Goal: Task Accomplishment & Management: Complete application form

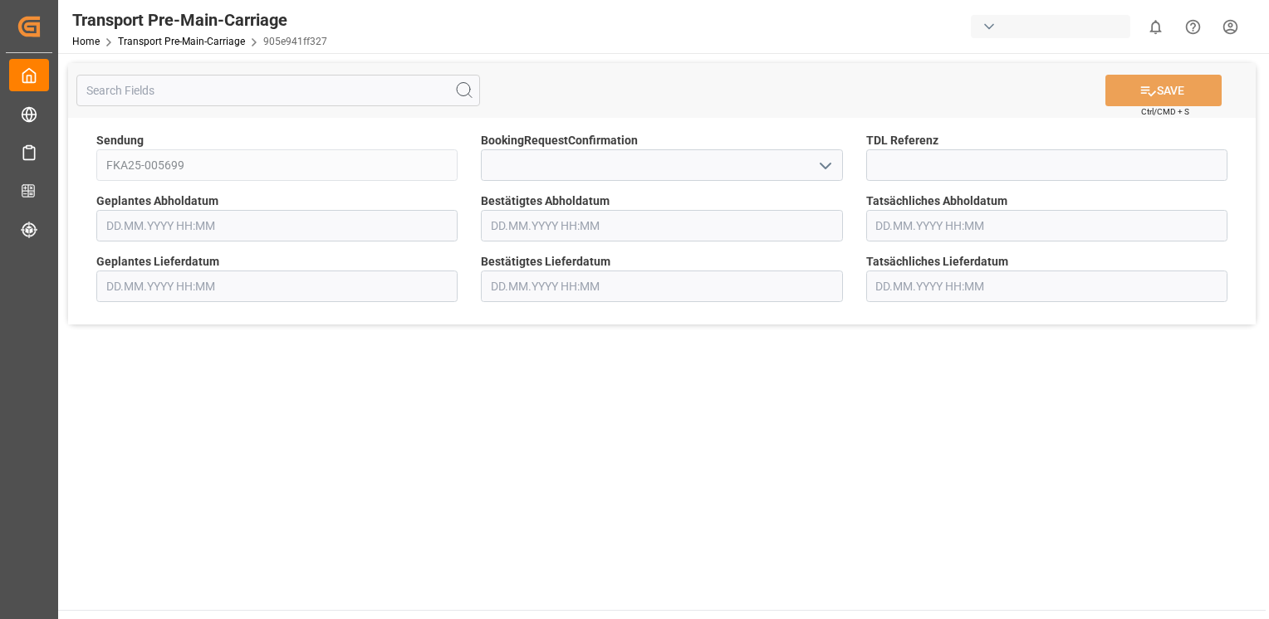
type input "[DATE] 00:00"
click at [829, 164] on polyline "open menu" at bounding box center [825, 166] width 10 height 5
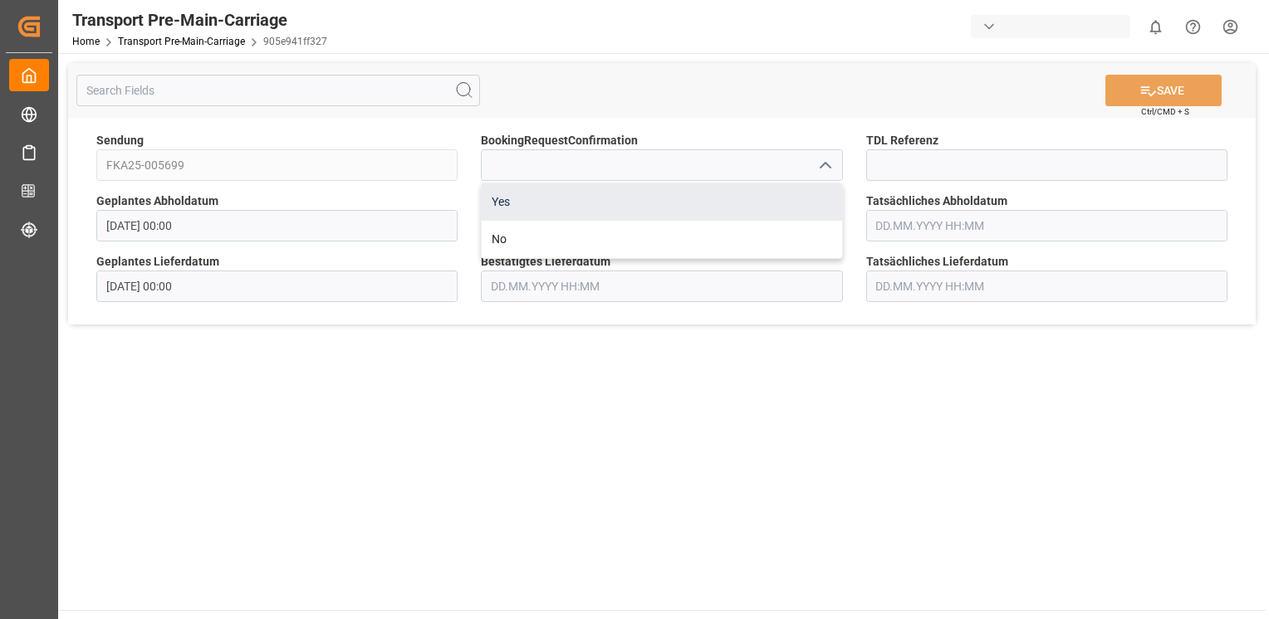
click at [805, 198] on div "Yes" at bounding box center [662, 202] width 360 height 37
type input "Yes"
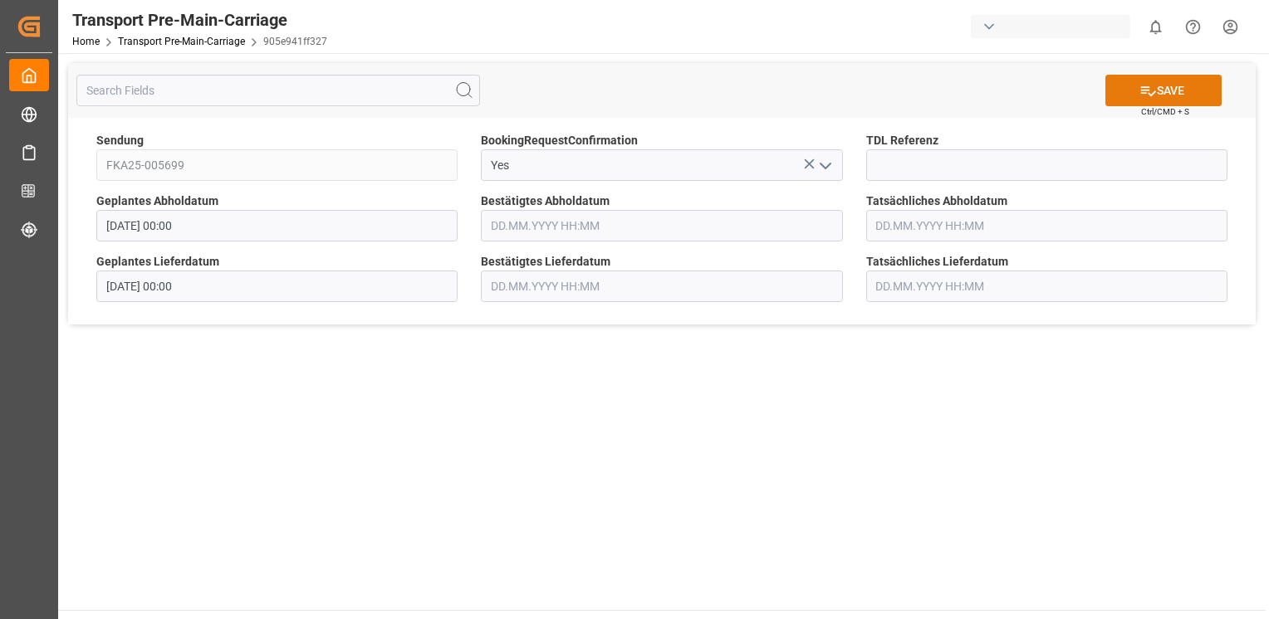
click at [1139, 97] on icon at bounding box center [1147, 90] width 17 height 17
click at [821, 167] on icon "open menu" at bounding box center [825, 166] width 20 height 20
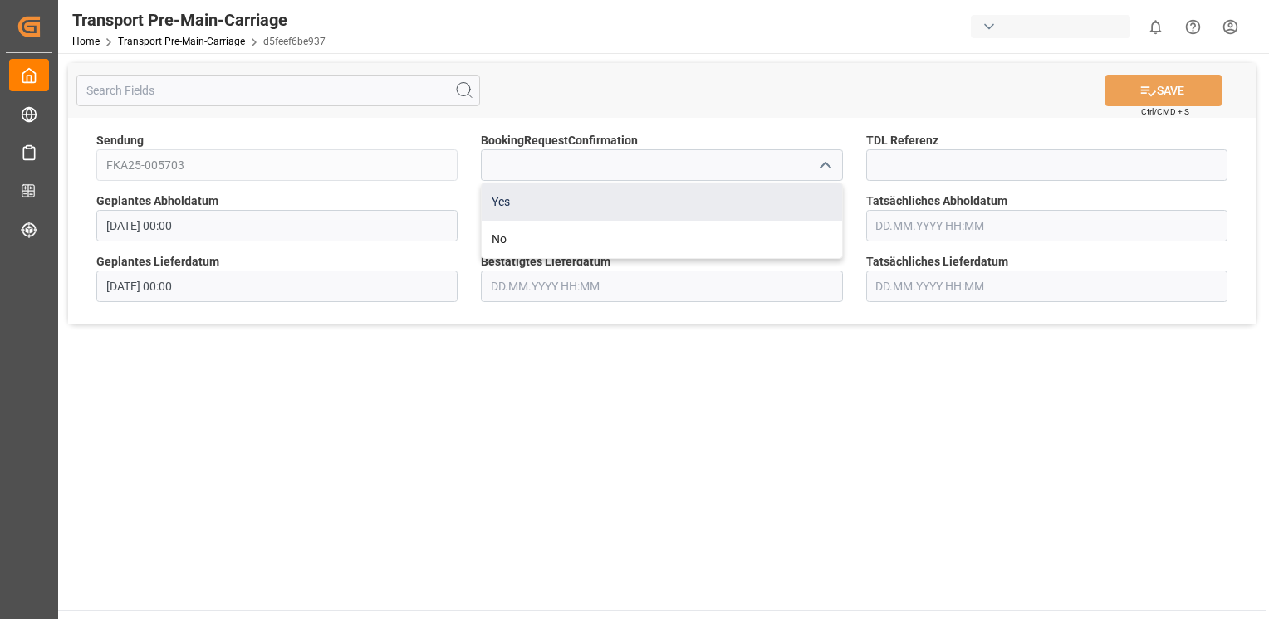
click at [811, 188] on div "Yes" at bounding box center [662, 202] width 360 height 37
type input "Yes"
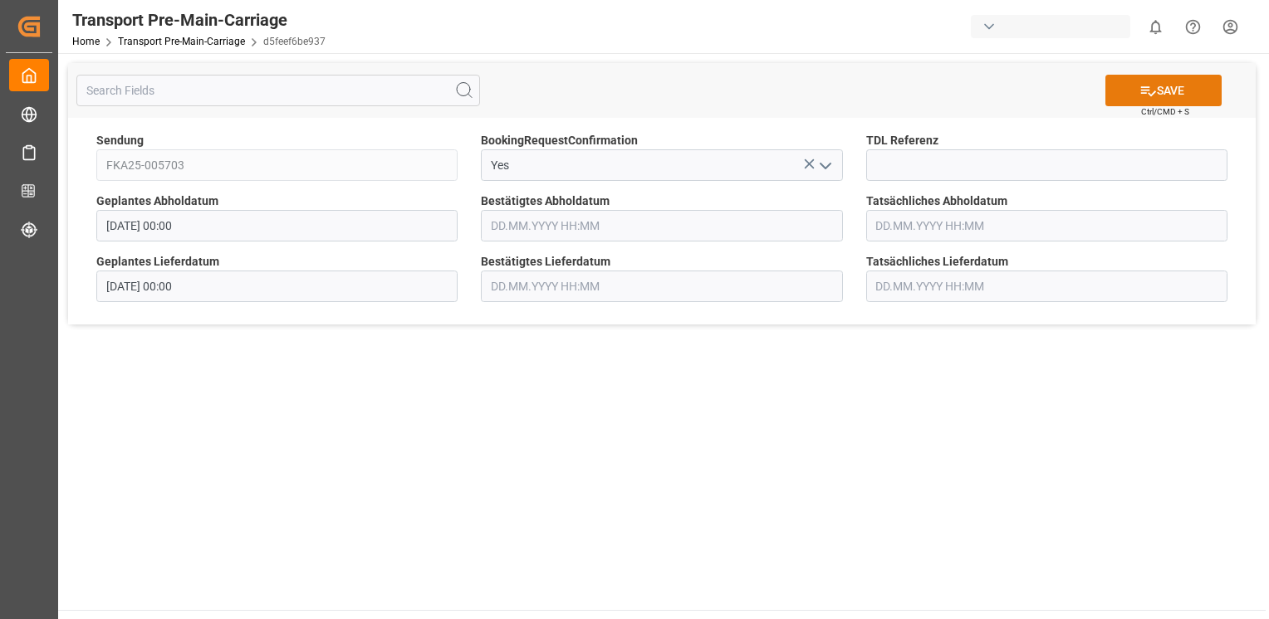
click at [1139, 91] on icon at bounding box center [1147, 90] width 17 height 17
type input "[DATE] 00:00"
click at [829, 168] on icon "open menu" at bounding box center [825, 166] width 20 height 20
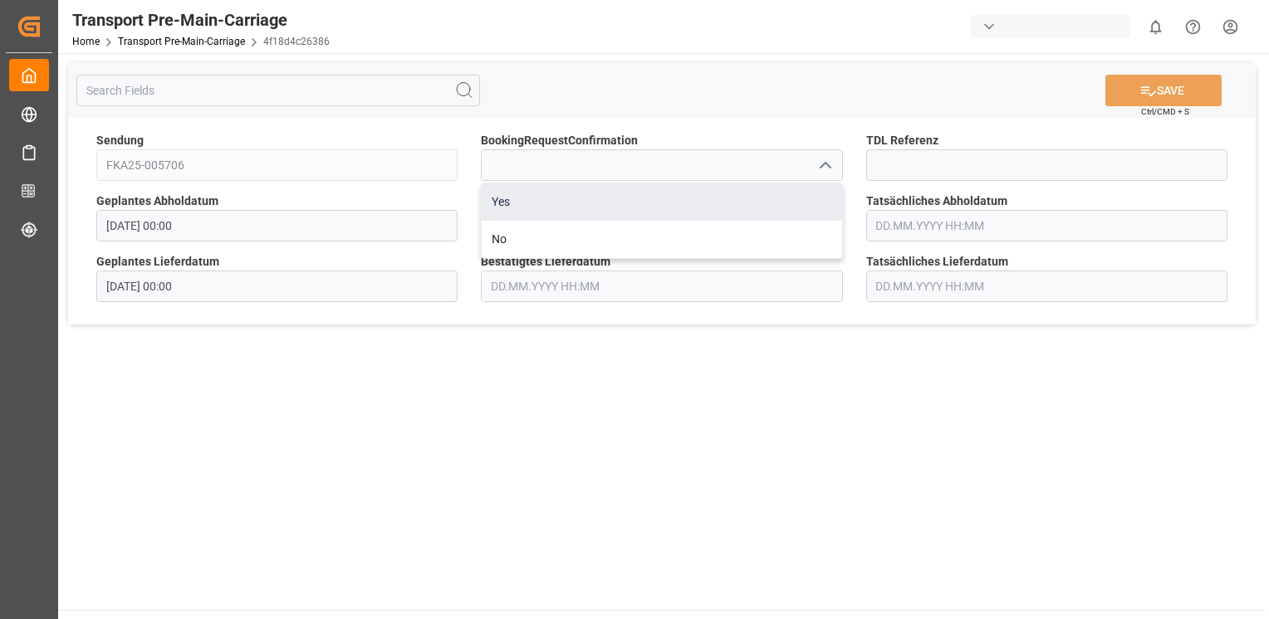
click at [810, 189] on div "Yes" at bounding box center [662, 202] width 360 height 37
type input "Yes"
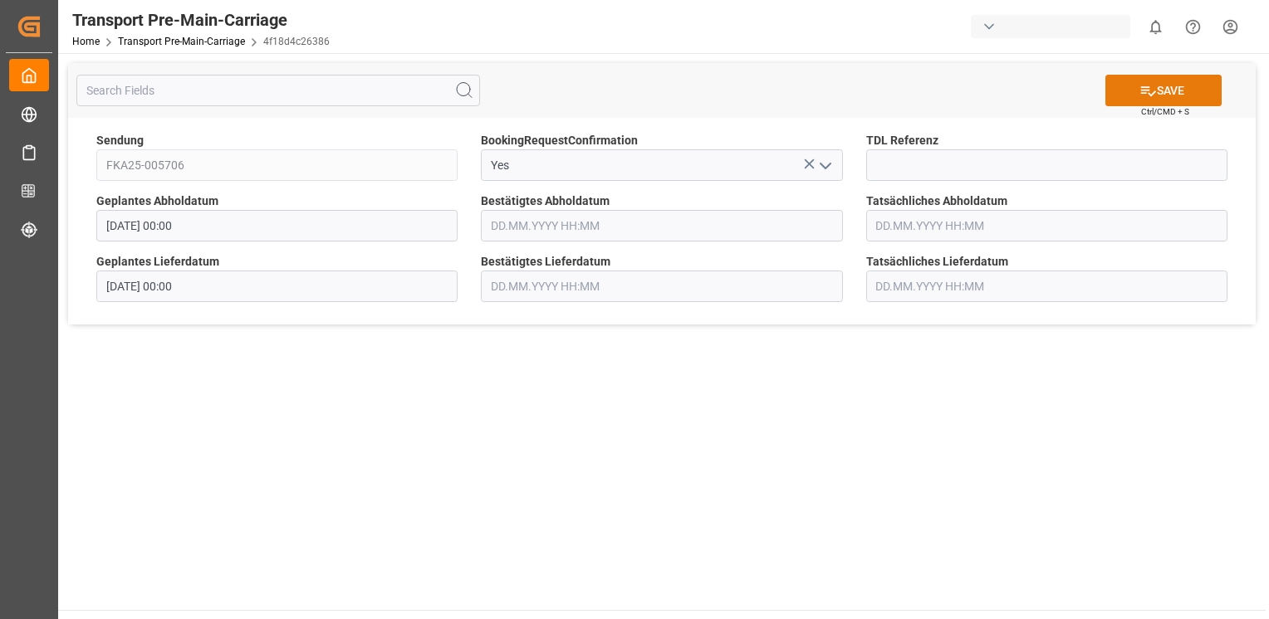
click at [1159, 93] on button "SAVE" at bounding box center [1163, 91] width 116 height 32
